Goal: Navigation & Orientation: Find specific page/section

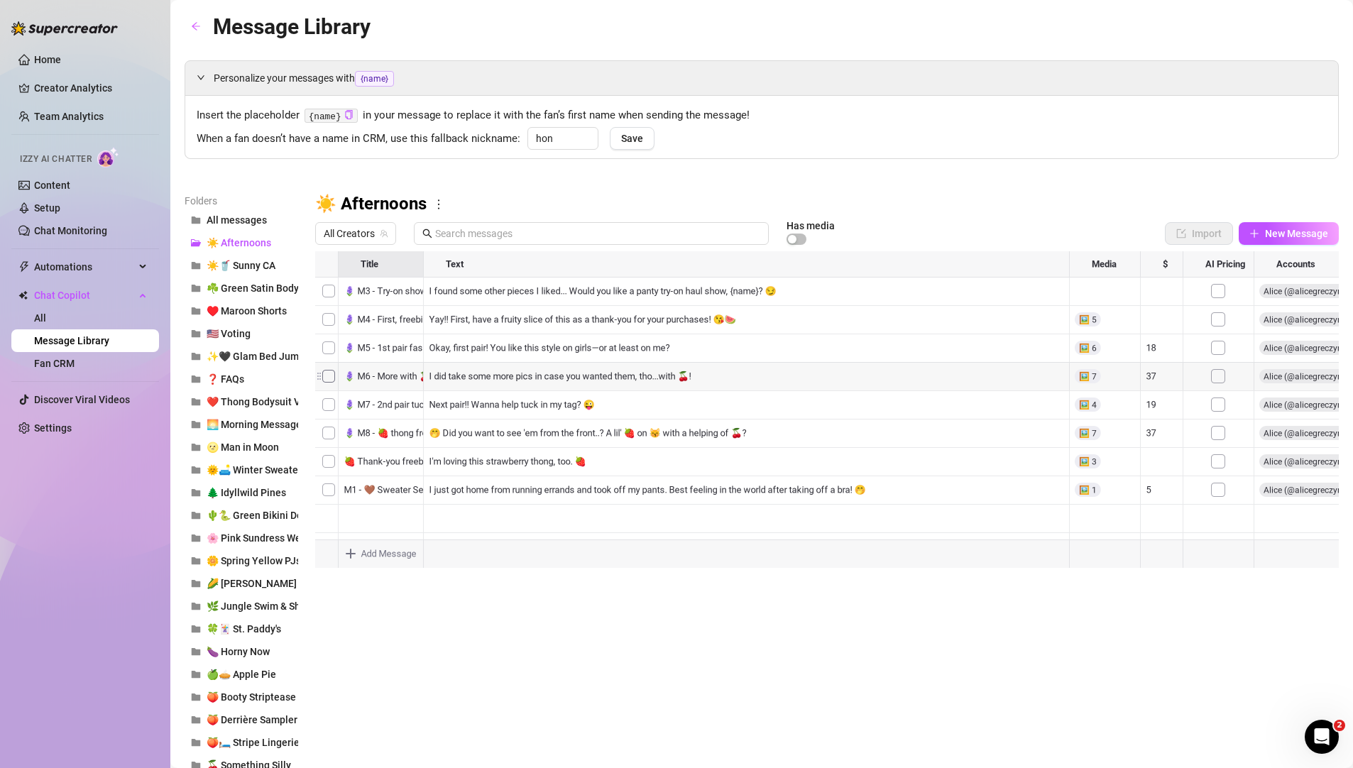
click at [393, 348] on div at bounding box center [827, 409] width 1024 height 317
drag, startPoint x: 560, startPoint y: 681, endPoint x: 537, endPoint y: 681, distance: 22.7
drag, startPoint x: 321, startPoint y: 466, endPoint x: 321, endPoint y: 296, distance: 170.4
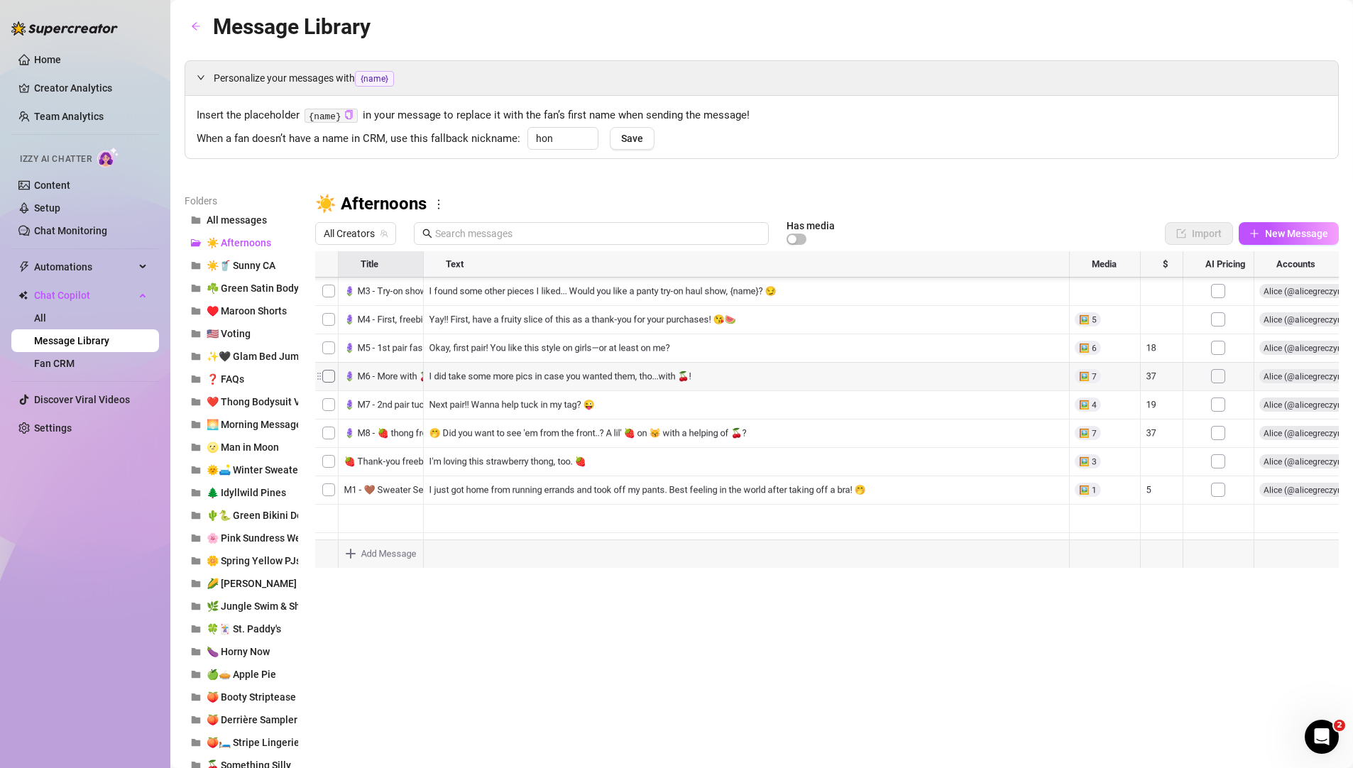
click at [321, 296] on div at bounding box center [827, 409] width 1024 height 317
drag, startPoint x: 322, startPoint y: 526, endPoint x: 329, endPoint y: 309, distance: 217.3
click at [329, 309] on div at bounding box center [827, 409] width 1024 height 317
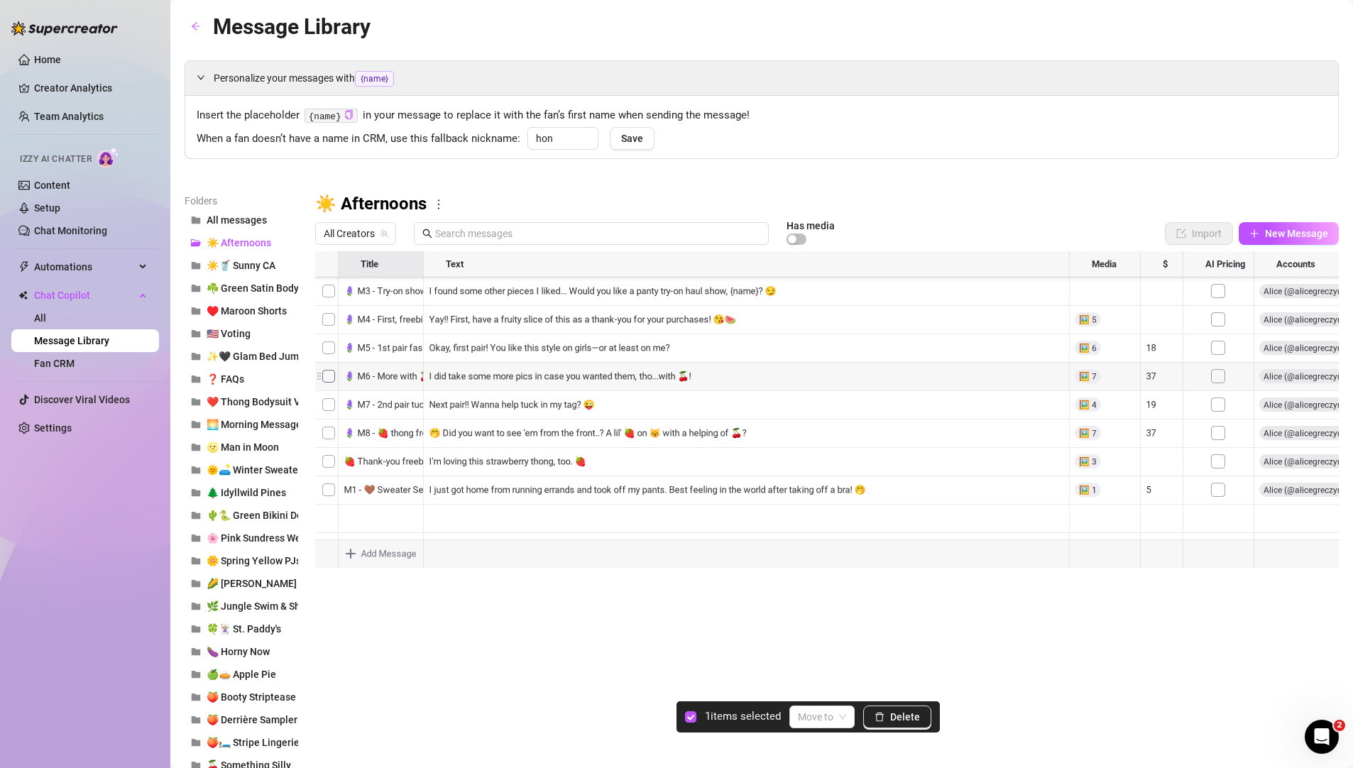
drag, startPoint x: 317, startPoint y: 481, endPoint x: 329, endPoint y: 311, distance: 170.8
click at [329, 311] on div at bounding box center [827, 409] width 1024 height 317
drag, startPoint x: 317, startPoint y: 493, endPoint x: 338, endPoint y: 301, distance: 193.5
click at [338, 301] on div at bounding box center [827, 409] width 1024 height 317
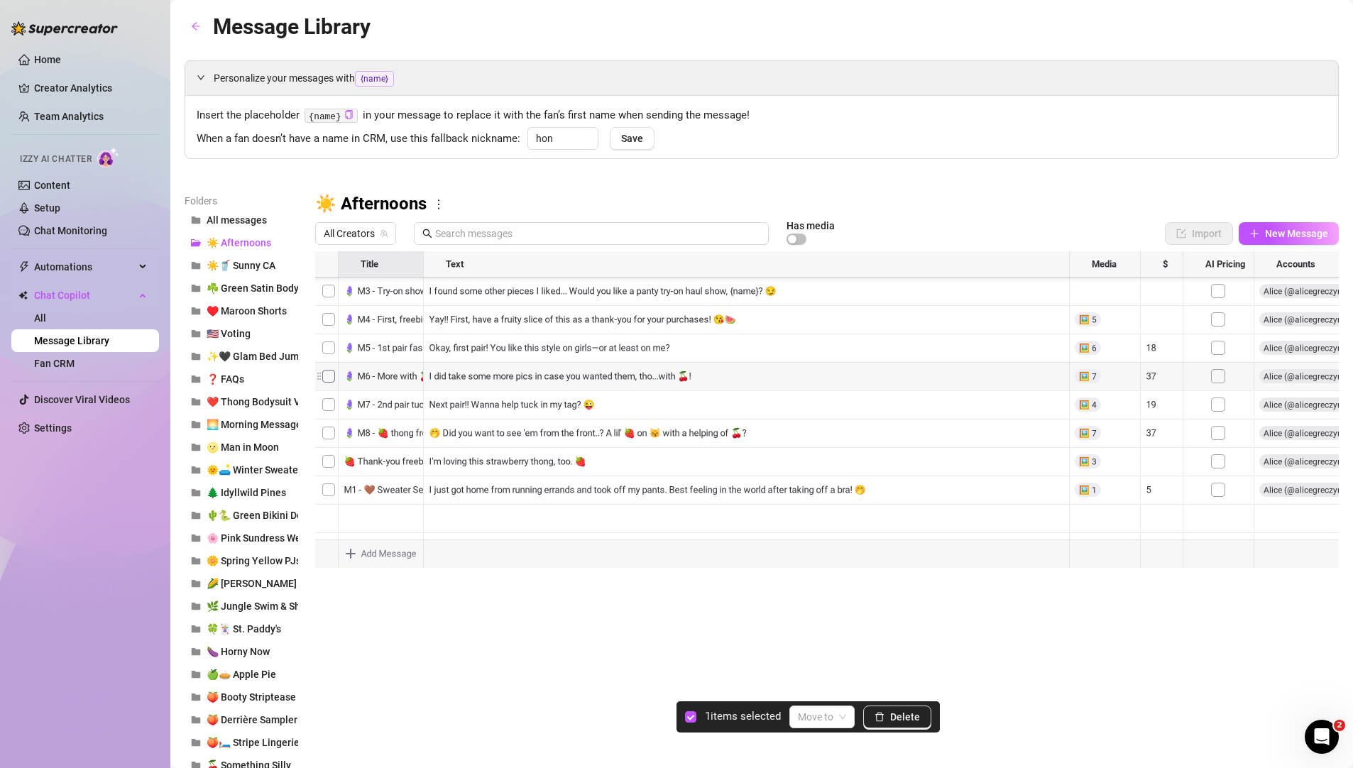
scroll to position [305, 0]
click at [331, 471] on div at bounding box center [827, 409] width 1024 height 317
drag, startPoint x: 319, startPoint y: 471, endPoint x: 329, endPoint y: 302, distance: 169.2
click at [329, 302] on div at bounding box center [827, 409] width 1024 height 317
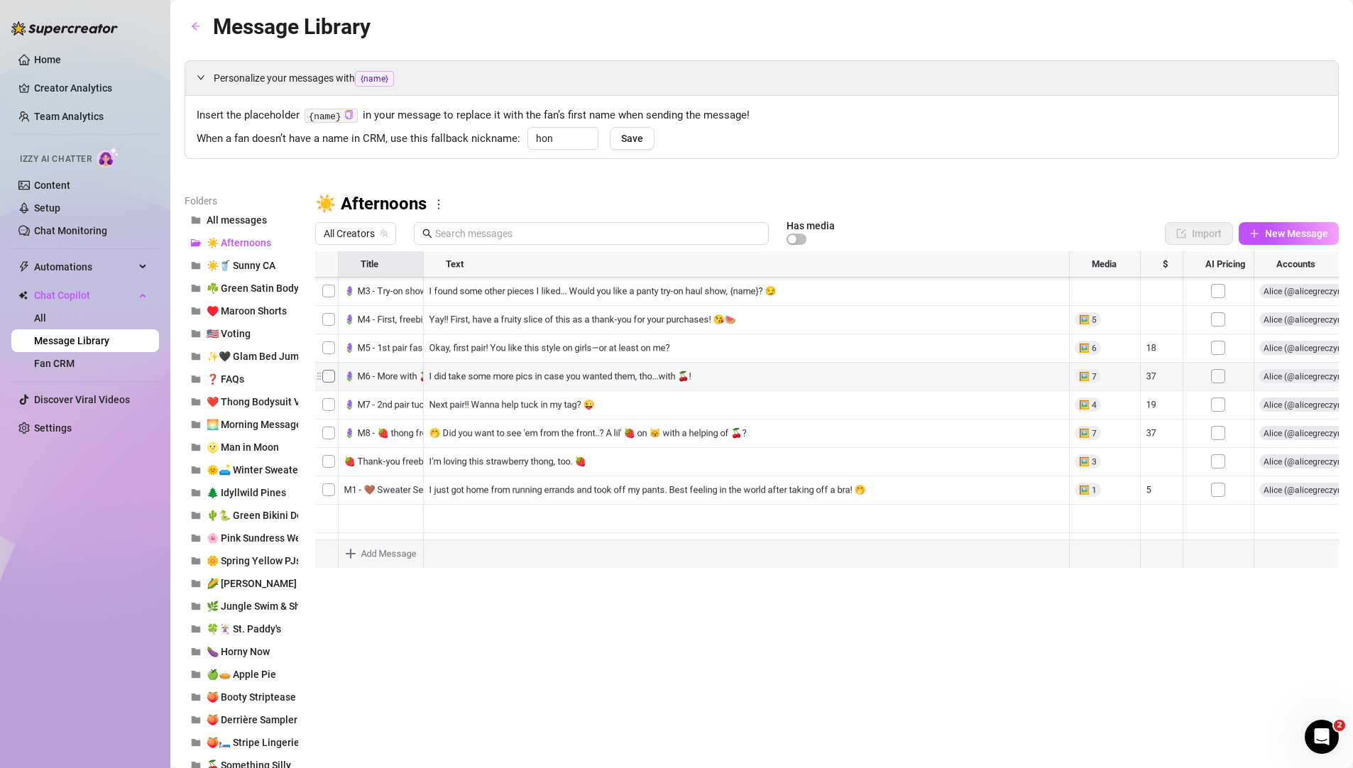
drag, startPoint x: 318, startPoint y: 503, endPoint x: 327, endPoint y: 298, distance: 205.3
click at [327, 298] on div at bounding box center [827, 409] width 1024 height 317
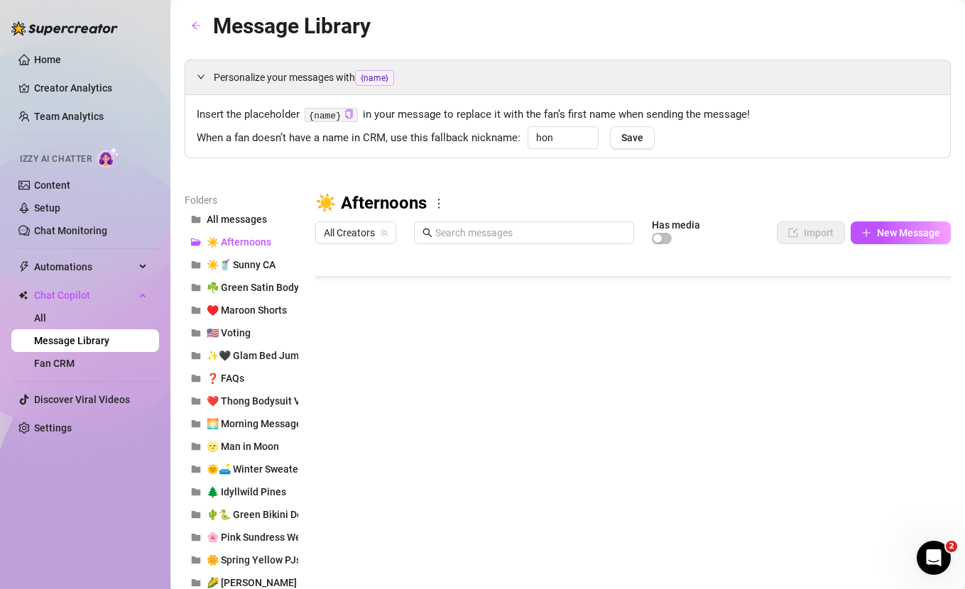
scroll to position [192, 0]
drag, startPoint x: 319, startPoint y: 493, endPoint x: 324, endPoint y: 350, distance: 142.7
click at [324, 350] on div at bounding box center [632, 409] width 635 height 317
drag, startPoint x: 318, startPoint y: 508, endPoint x: 327, endPoint y: 394, distance: 113.9
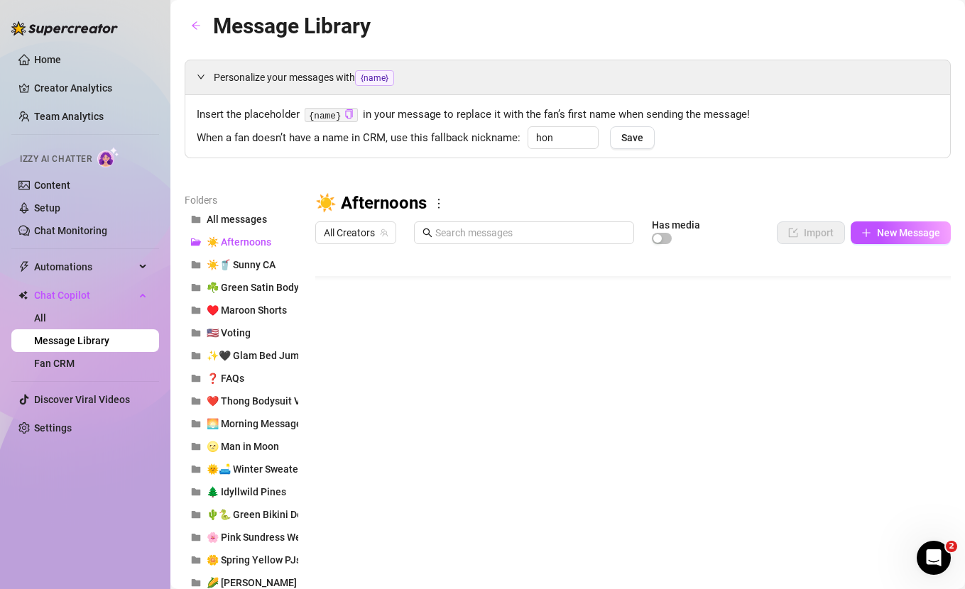
click at [327, 394] on div at bounding box center [632, 409] width 635 height 317
